Goal: Information Seeking & Learning: Learn about a topic

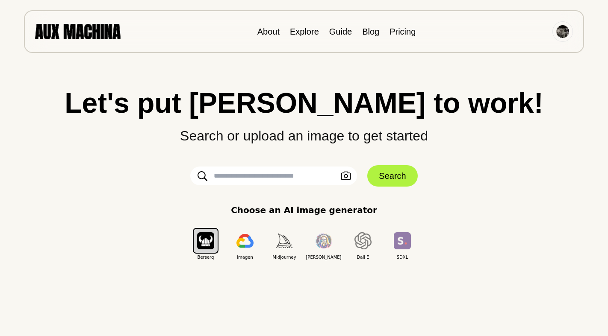
click at [284, 180] on input "text" at bounding box center [273, 176] width 167 height 19
type input "**********"
click at [397, 178] on button "Search" at bounding box center [392, 175] width 50 height 21
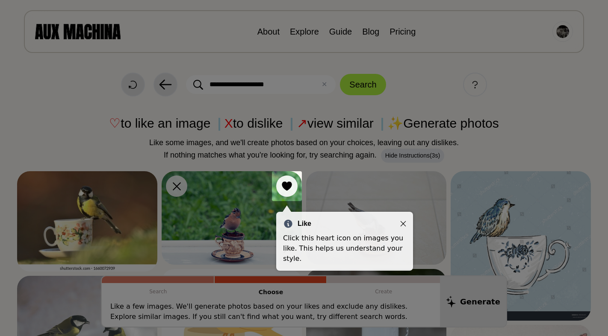
click at [403, 219] on div "Like" at bounding box center [344, 224] width 123 height 10
click at [403, 227] on div "Like" at bounding box center [344, 224] width 123 height 10
click at [403, 224] on icon "Close" at bounding box center [403, 224] width 6 height 6
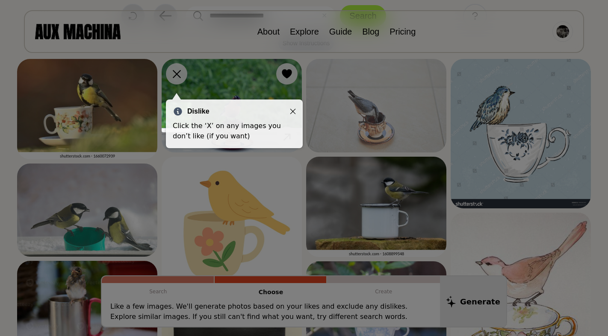
scroll to position [67, 0]
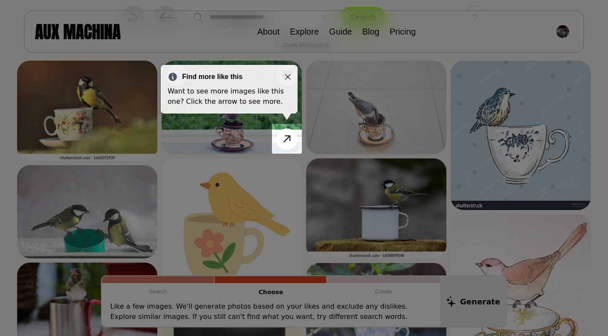
click at [290, 73] on div "Find more like this" at bounding box center [228, 77] width 123 height 10
click at [288, 76] on icon "Close" at bounding box center [288, 77] width 6 height 6
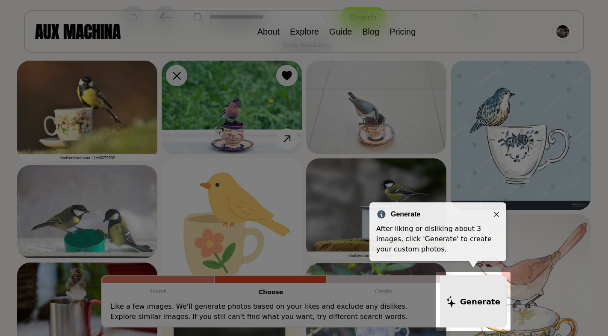
click at [492, 219] on div "Generate" at bounding box center [437, 214] width 123 height 10
click at [497, 214] on icon "Close" at bounding box center [496, 215] width 6 height 6
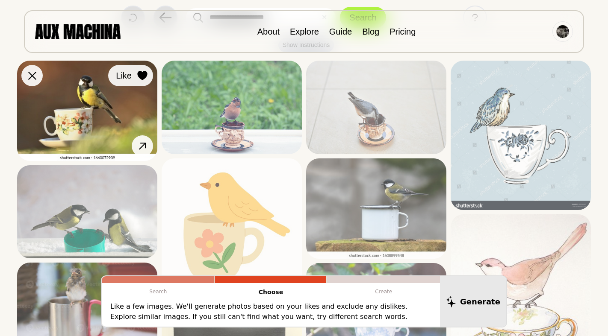
click at [146, 76] on icon at bounding box center [142, 75] width 10 height 9
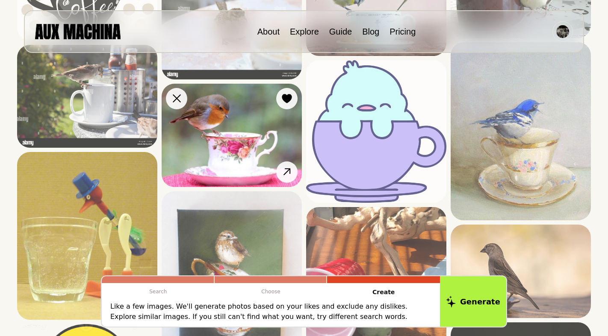
scroll to position [974, 0]
click at [283, 106] on button "Like" at bounding box center [275, 98] width 45 height 21
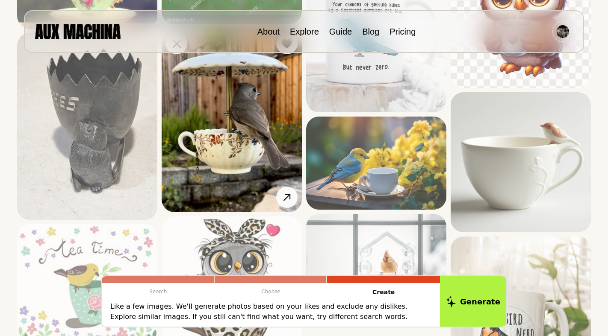
scroll to position [2132, 0]
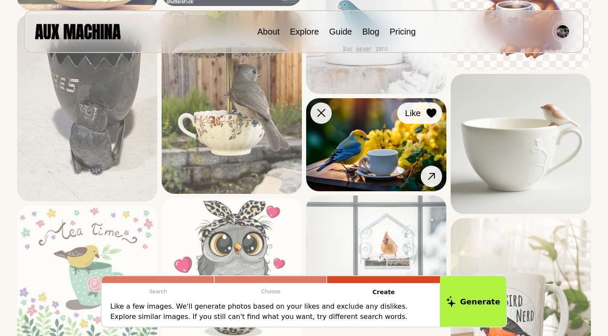
click at [431, 117] on icon at bounding box center [431, 113] width 10 height 9
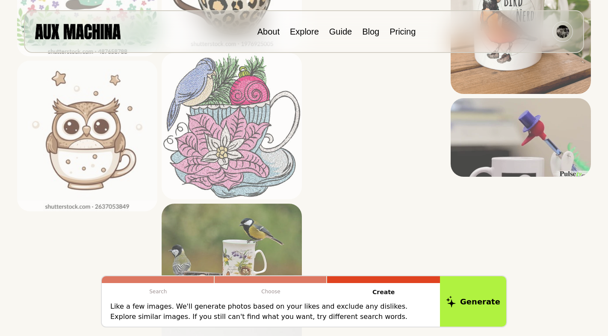
scroll to position [2438, 0]
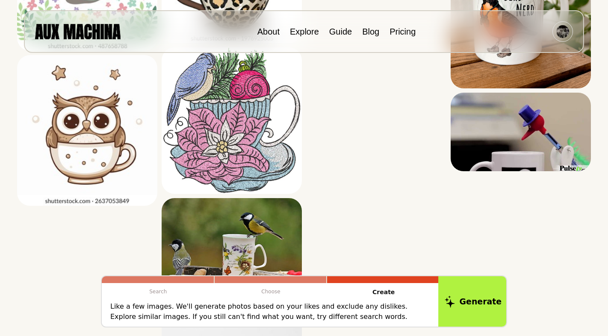
click at [461, 300] on button "Generate" at bounding box center [473, 301] width 70 height 53
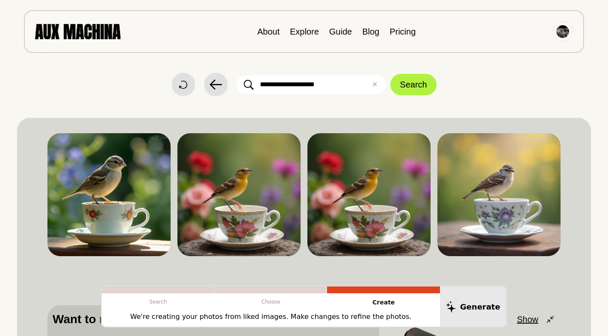
scroll to position [0, 0]
click at [161, 194] on img at bounding box center [108, 194] width 123 height 123
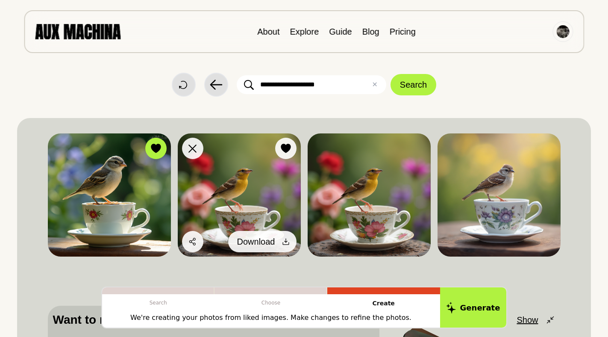
click at [282, 244] on icon at bounding box center [285, 241] width 6 height 6
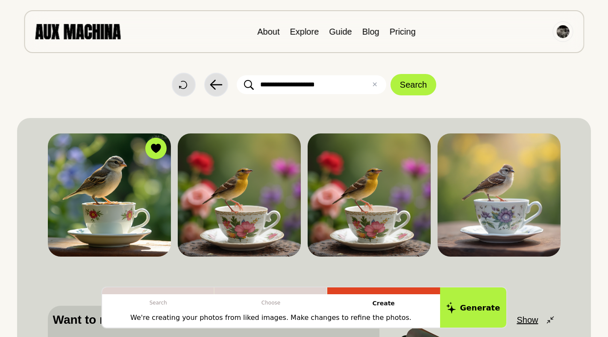
drag, startPoint x: 324, startPoint y: 81, endPoint x: 208, endPoint y: 72, distance: 117.0
click at [208, 72] on div "**********" at bounding box center [304, 48] width 574 height 97
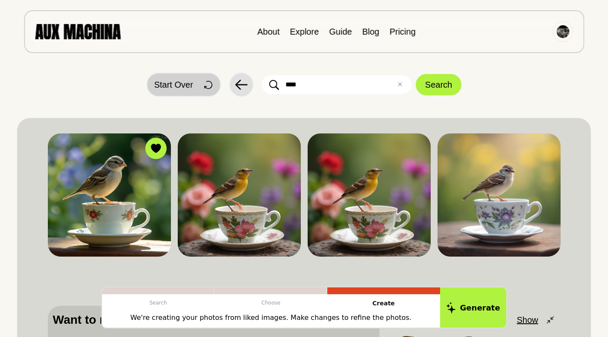
type input "****"
click at [193, 88] on span "Start Over" at bounding box center [173, 84] width 39 height 13
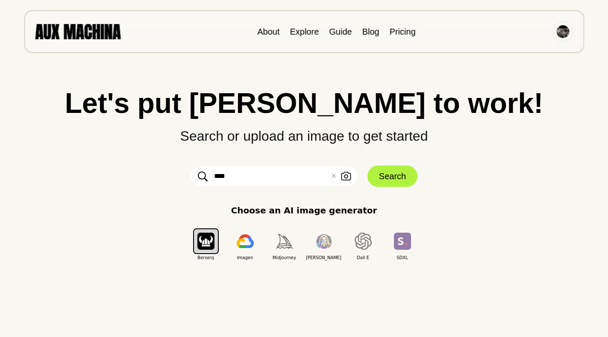
click at [235, 180] on input "****" at bounding box center [274, 176] width 167 height 19
type input "**********"
click at [396, 177] on button "Search" at bounding box center [392, 175] width 50 height 21
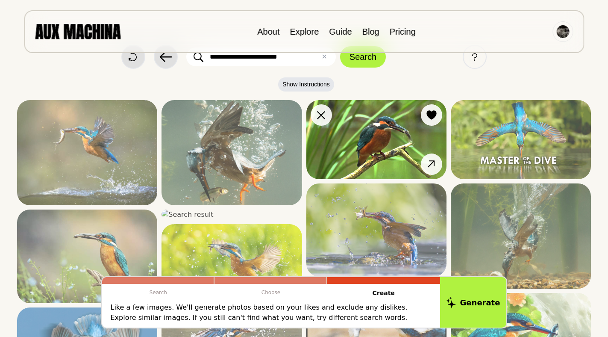
scroll to position [24, 0]
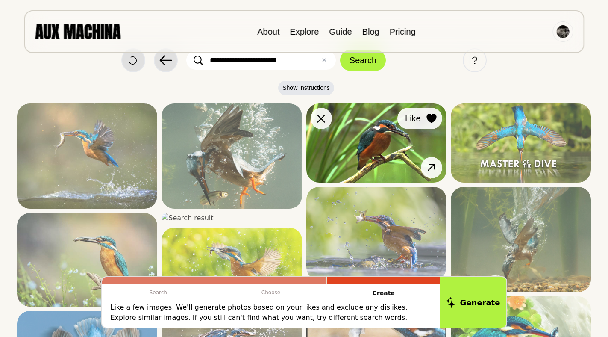
click at [428, 118] on icon at bounding box center [431, 118] width 10 height 9
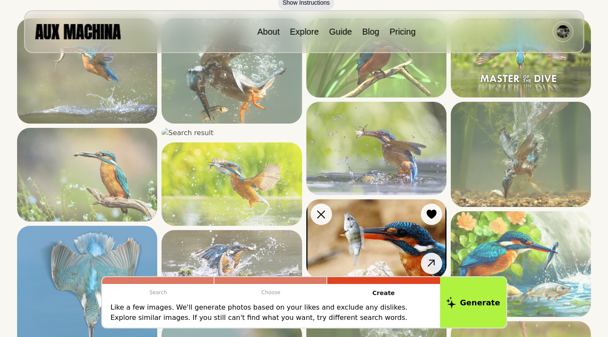
scroll to position [99, 0]
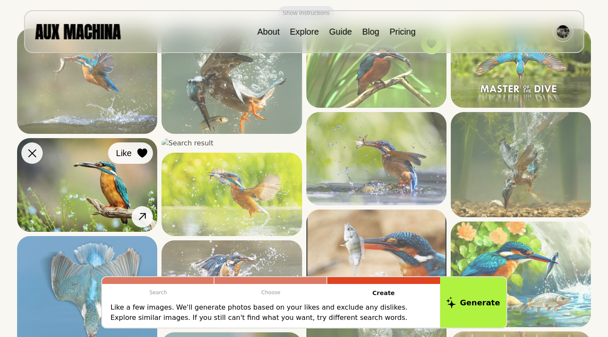
click at [138, 153] on icon at bounding box center [143, 152] width 10 height 9
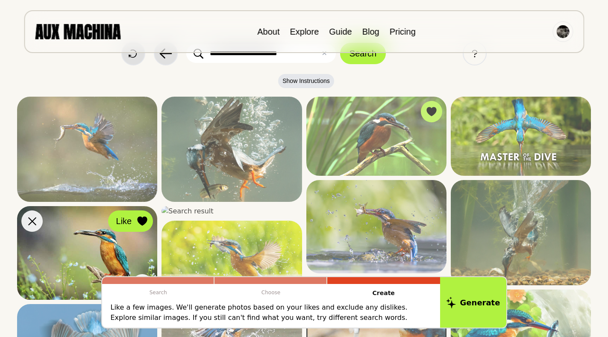
scroll to position [7, 0]
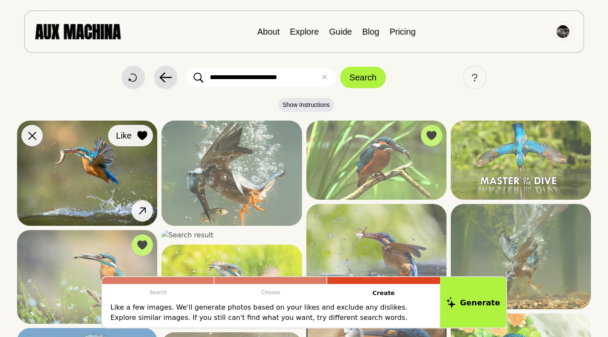
click at [145, 132] on icon at bounding box center [143, 135] width 10 height 9
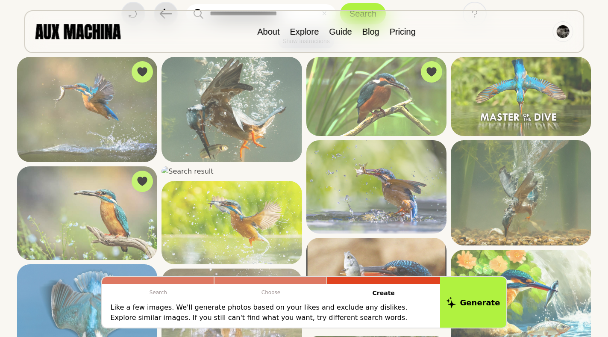
scroll to position [70, 0]
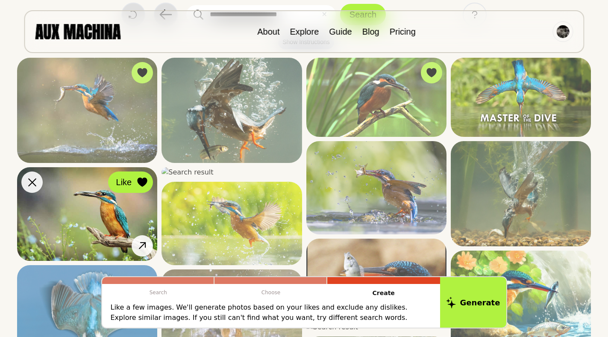
click at [145, 182] on icon at bounding box center [143, 181] width 10 height 9
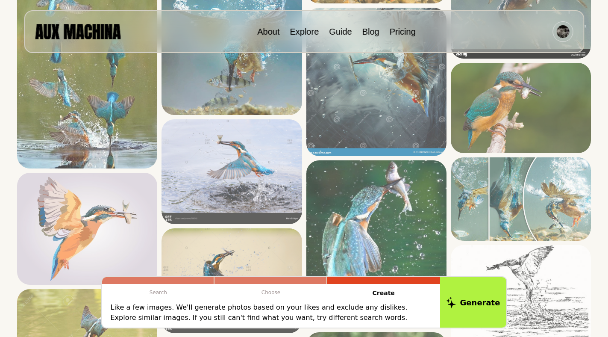
scroll to position [607, 0]
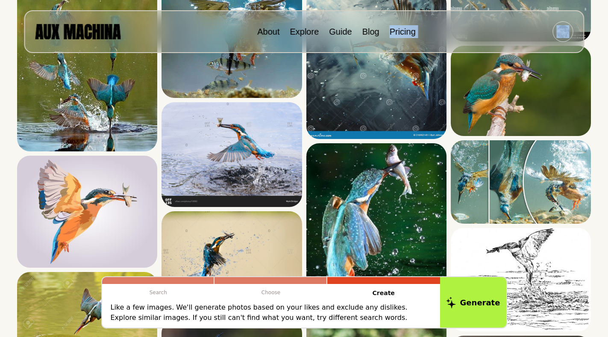
drag, startPoint x: 511, startPoint y: 25, endPoint x: 447, endPoint y: 23, distance: 64.1
click at [447, 23] on div "About Explore Guide Blog Pricing" at bounding box center [304, 31] width 560 height 43
click at [481, 12] on div "About Explore Guide Blog Pricing" at bounding box center [304, 31] width 560 height 43
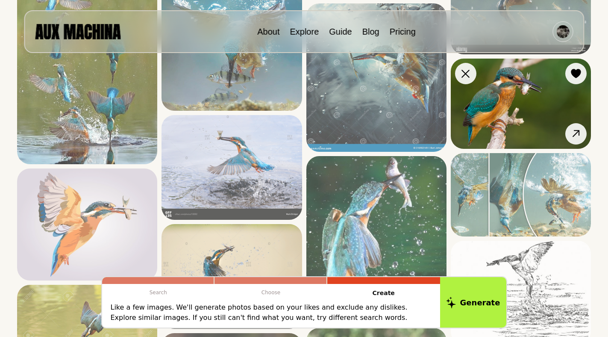
scroll to position [588, 0]
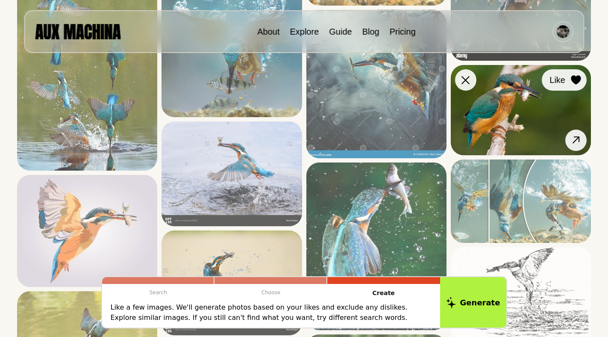
click at [576, 84] on icon at bounding box center [576, 79] width 10 height 9
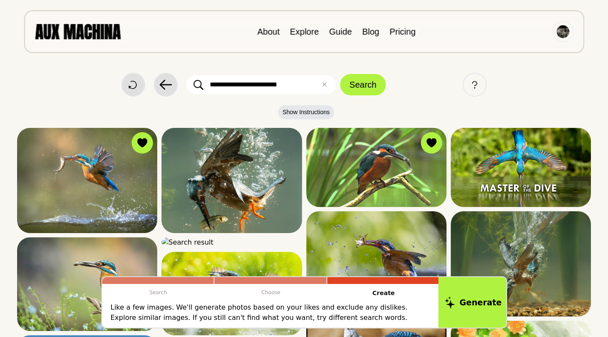
scroll to position [0, 0]
click at [455, 301] on icon at bounding box center [449, 302] width 10 height 12
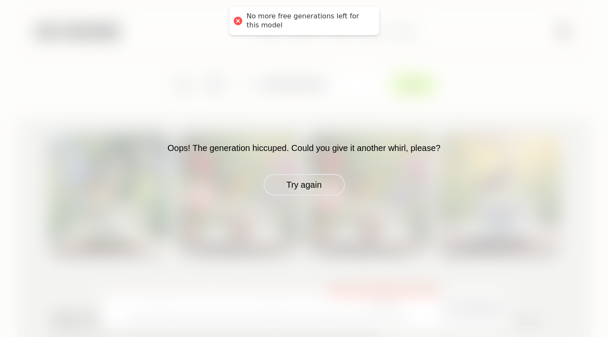
click at [240, 23] on div at bounding box center [238, 21] width 12 height 12
click at [238, 20] on div at bounding box center [238, 21] width 12 height 12
click at [294, 182] on button "Try again" at bounding box center [304, 184] width 81 height 21
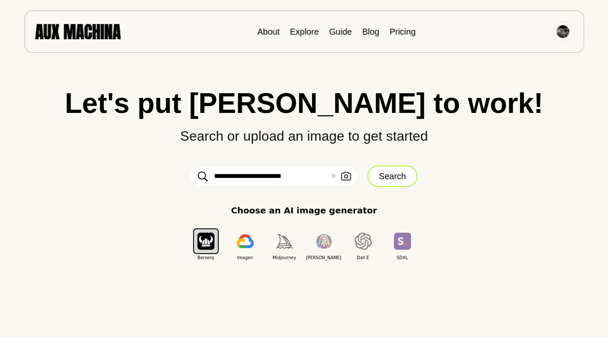
click at [376, 179] on button "Search" at bounding box center [392, 175] width 50 height 21
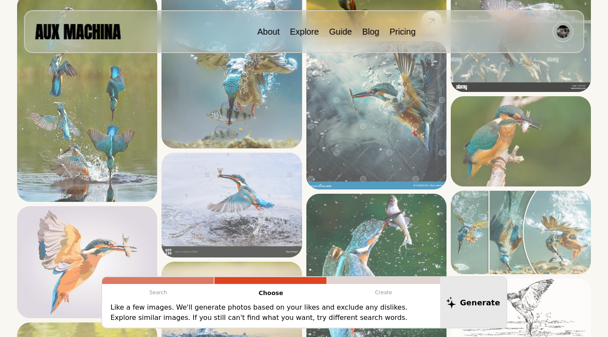
scroll to position [555, 0]
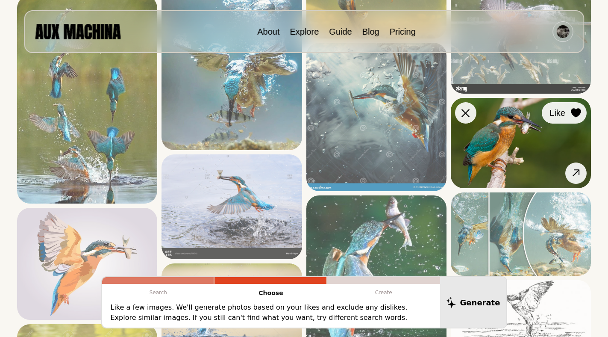
click at [565, 110] on button "Like" at bounding box center [564, 112] width 45 height 21
click at [577, 109] on icon at bounding box center [576, 112] width 10 height 9
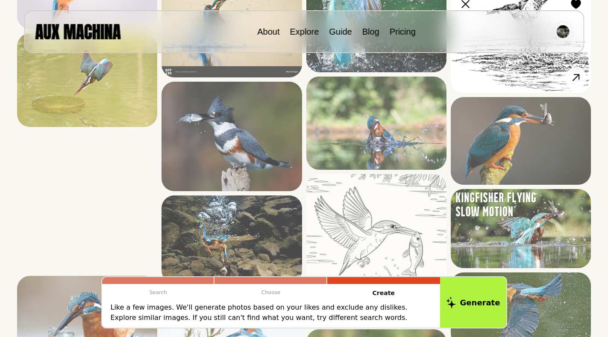
scroll to position [852, 0]
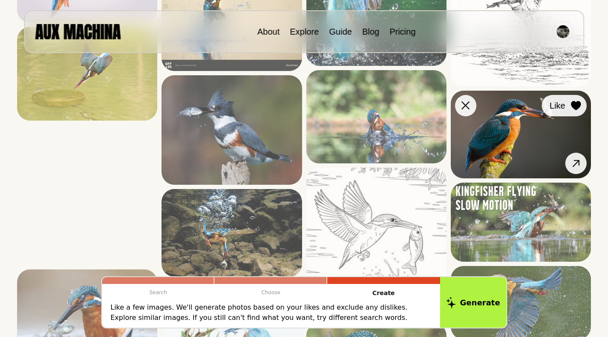
click at [578, 110] on icon at bounding box center [576, 105] width 10 height 9
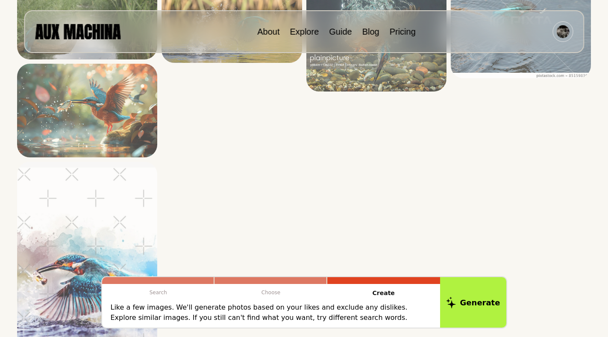
scroll to position [2048, 0]
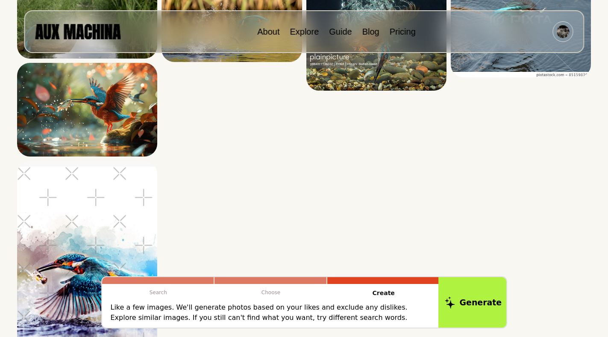
click at [478, 303] on button "Generate" at bounding box center [473, 302] width 70 height 53
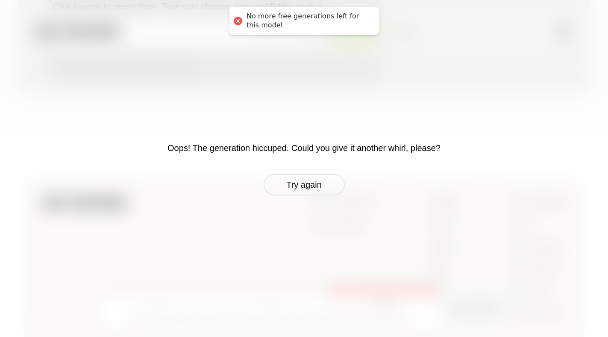
click at [237, 21] on div at bounding box center [238, 21] width 12 height 12
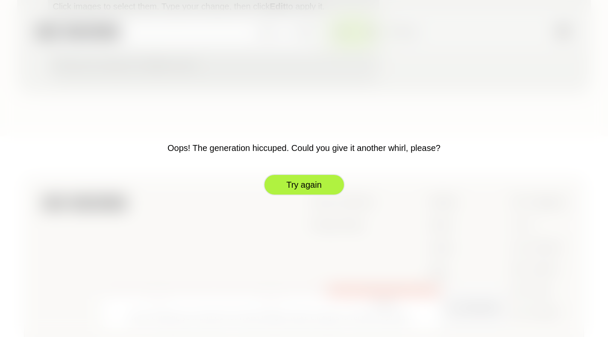
click at [283, 188] on button "Try again" at bounding box center [304, 184] width 81 height 21
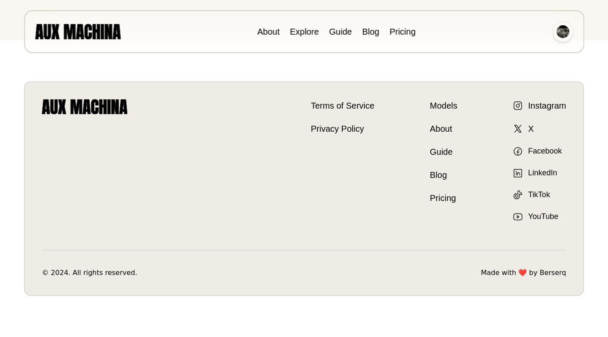
click at [564, 35] on img at bounding box center [562, 31] width 13 height 13
click at [535, 53] on li "Dashboard" at bounding box center [530, 51] width 85 height 19
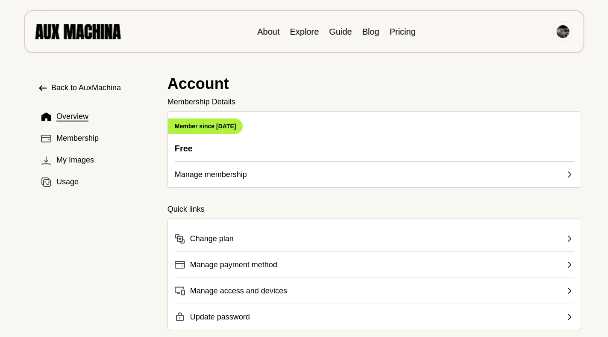
click at [445, 176] on button "Manage membership" at bounding box center [374, 170] width 399 height 19
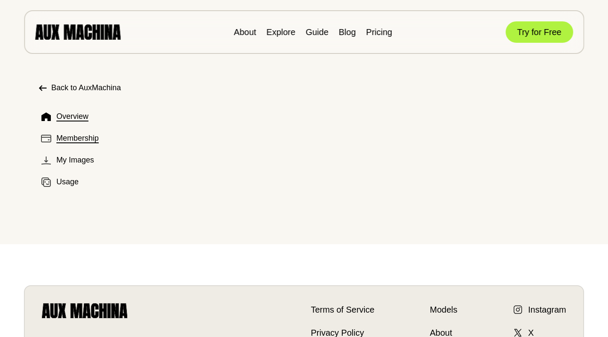
click at [68, 140] on span "Membership" at bounding box center [77, 138] width 42 height 12
click at [76, 139] on span "Membership" at bounding box center [77, 138] width 42 height 12
click at [41, 87] on icon at bounding box center [43, 88] width 8 height 6
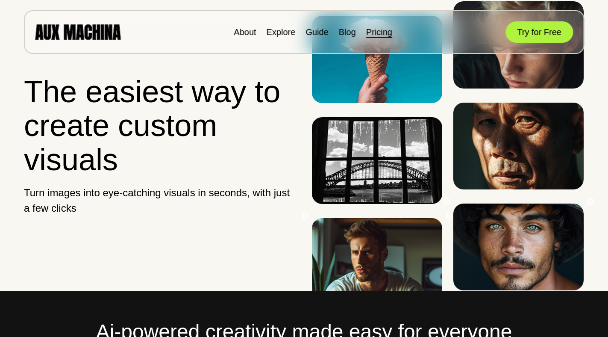
click at [367, 31] on link "Pricing" at bounding box center [379, 31] width 26 height 9
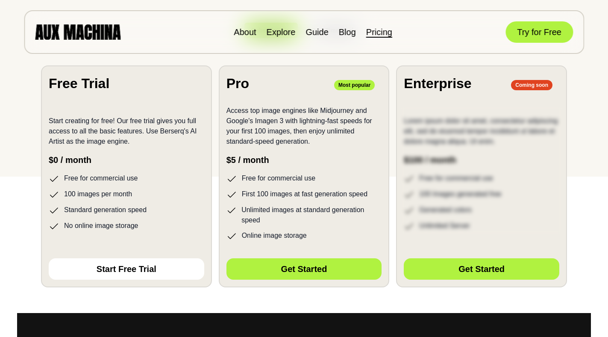
scroll to position [162, 0]
